Goal: Information Seeking & Learning: Learn about a topic

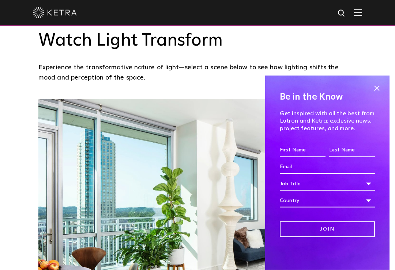
scroll to position [483, 0]
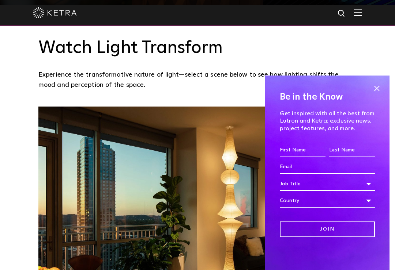
click at [375, 94] on span at bounding box center [376, 88] width 11 height 11
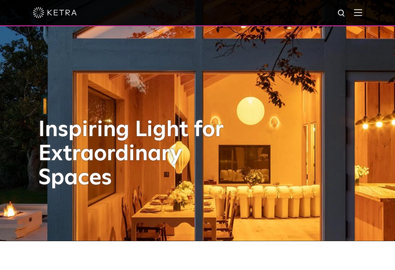
scroll to position [0, 0]
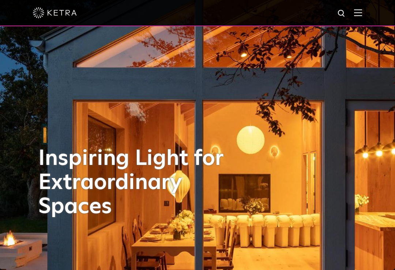
click at [357, 13] on img at bounding box center [358, 12] width 8 height 7
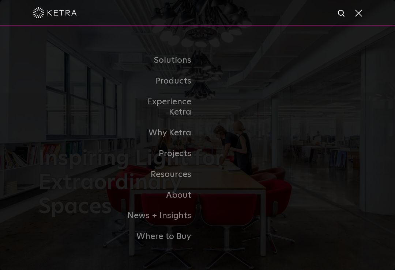
click at [360, 12] on span at bounding box center [358, 12] width 8 height 7
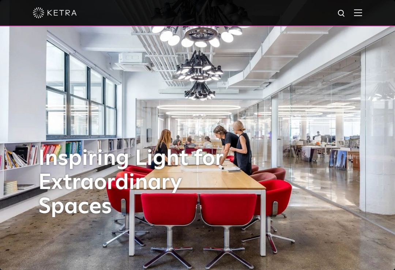
click at [361, 9] on img at bounding box center [358, 12] width 8 height 7
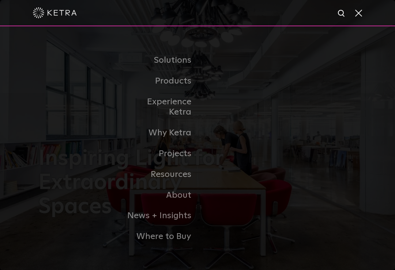
click at [0, 0] on link "Residential Products" at bounding box center [0, 0] width 0 height 0
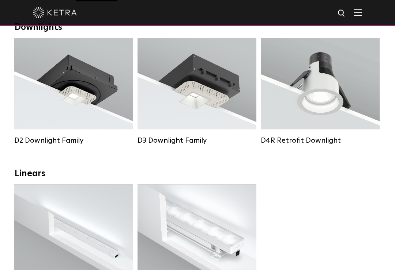
scroll to position [132, 0]
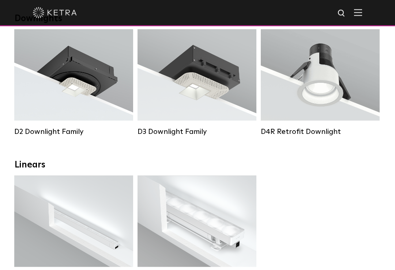
click at [100, 98] on div "Lumen Output: 1200 Colors: White / Black / Gloss Black / Silver / Bronze / Silv…" at bounding box center [73, 78] width 97 height 74
